Goal: Check status: Check status

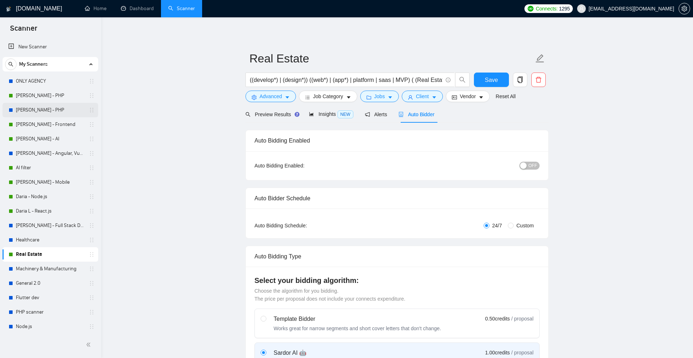
scroll to position [13, 0]
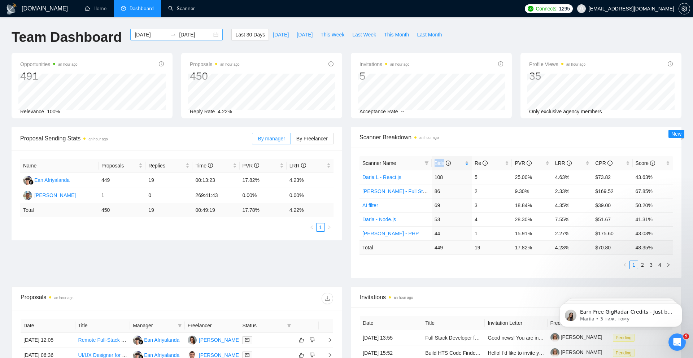
click at [186, 36] on input "2025-09-09" at bounding box center [195, 35] width 33 height 8
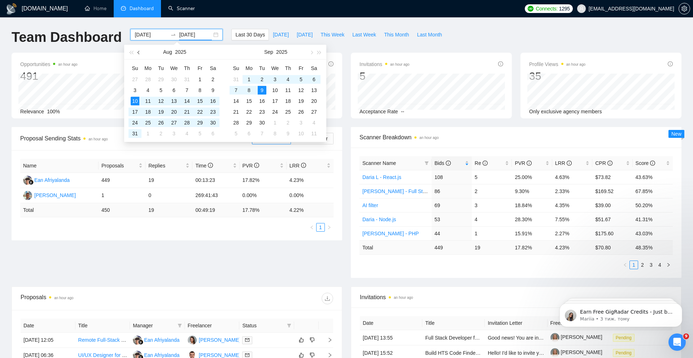
click at [138, 52] on span "button" at bounding box center [140, 53] width 4 height 4
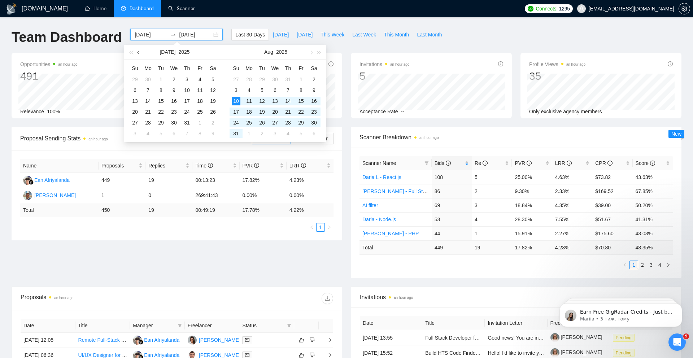
click at [138, 52] on span "button" at bounding box center [140, 53] width 4 height 4
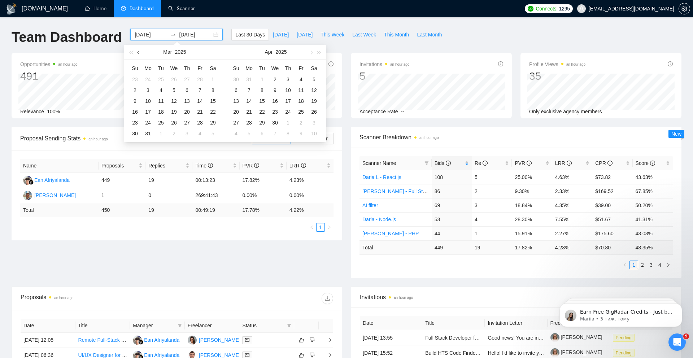
click at [138, 52] on span "button" at bounding box center [140, 53] width 4 height 4
type input "2024-12-01"
click at [136, 79] on div "1" at bounding box center [135, 79] width 9 height 9
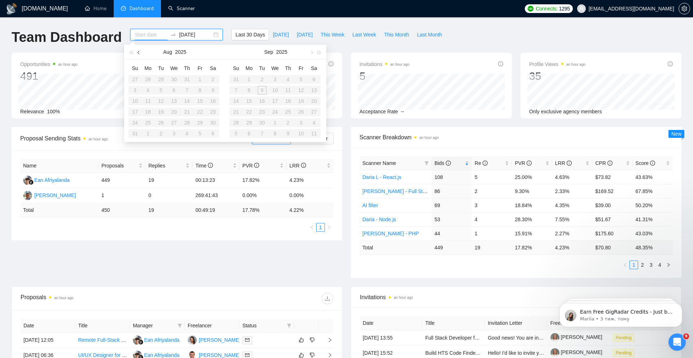
click at [140, 53] on span "button" at bounding box center [140, 53] width 4 height 4
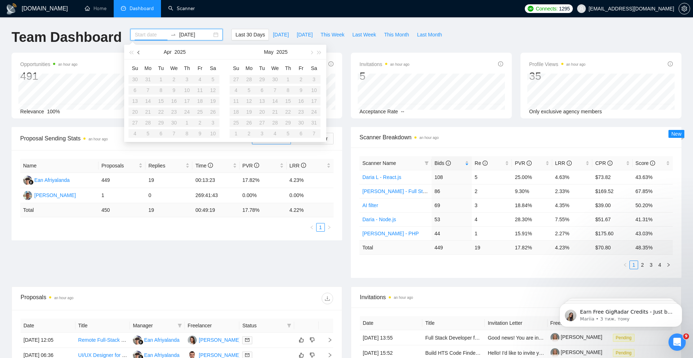
click at [140, 53] on span "button" at bounding box center [140, 53] width 4 height 4
click at [213, 77] on table "Su Mo Tu We Th Fr Sa 1 2 3 4 5 6 7 8 9 10 11 12 13 14 15 16 17 18 19 20 21 22 2…" at bounding box center [174, 100] width 91 height 77
type input "2025-08-10"
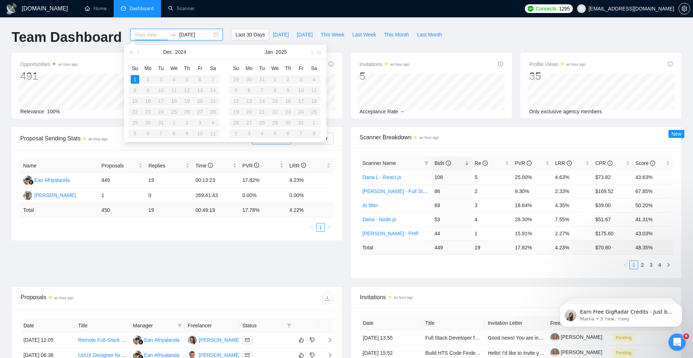
type input "2025-09-09"
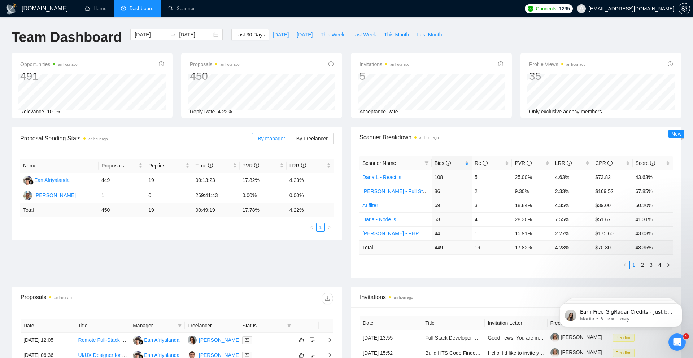
click at [228, 19] on div "GigRadar.io Home Dashboard Scanner Connects: 1295 subscriptions@codeit.com.ua T…" at bounding box center [346, 286] width 693 height 572
